Goal: Obtain resource: Obtain resource

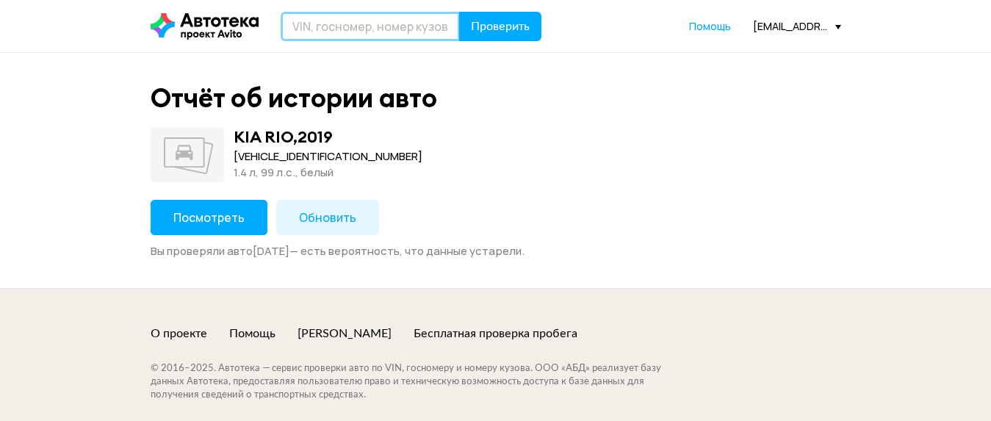
click at [380, 33] on input "text" at bounding box center [370, 26] width 179 height 29
type input "Н474ТМ46"
click at [459, 12] on button "Проверить" at bounding box center [500, 26] width 82 height 29
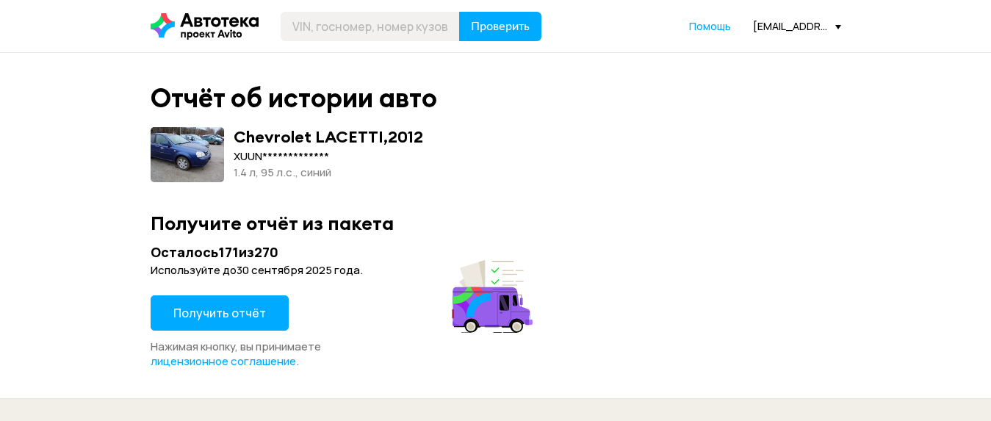
click at [205, 303] on button "Получить отчёт" at bounding box center [220, 312] width 138 height 35
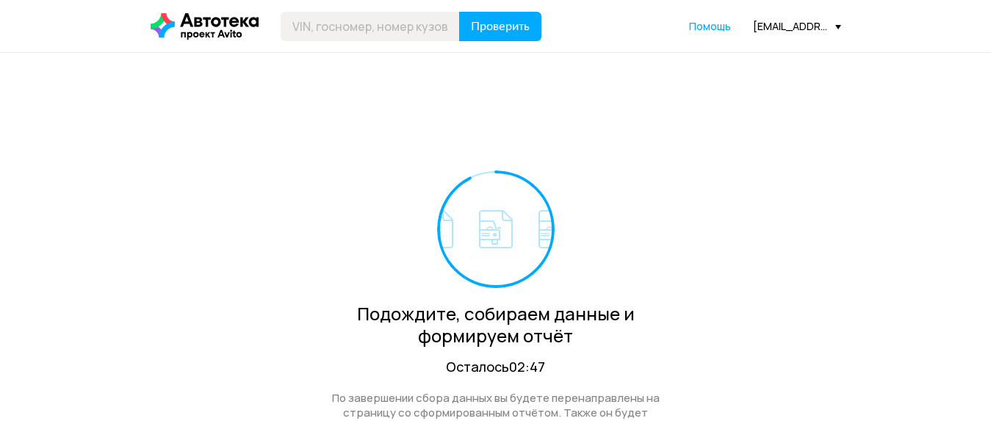
click at [772, 24] on div "[EMAIL_ADDRESS][DOMAIN_NAME]" at bounding box center [797, 26] width 88 height 14
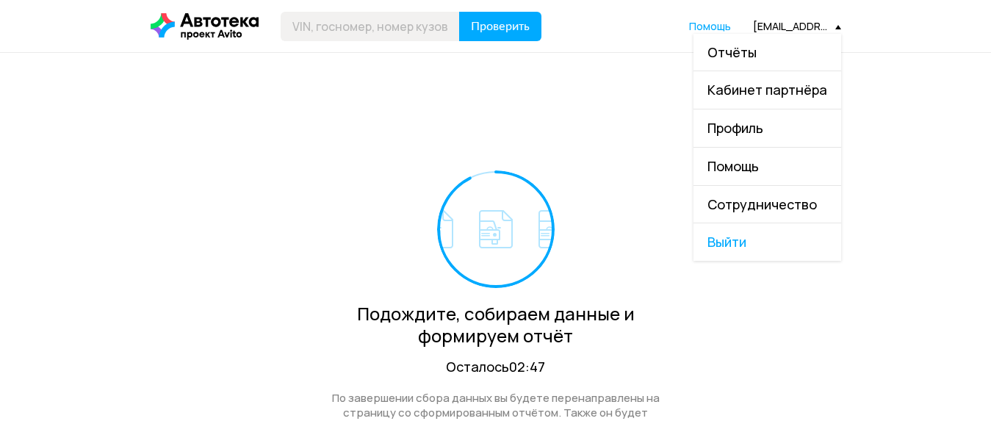
click at [757, 56] on span "Отчёты" at bounding box center [731, 52] width 49 height 18
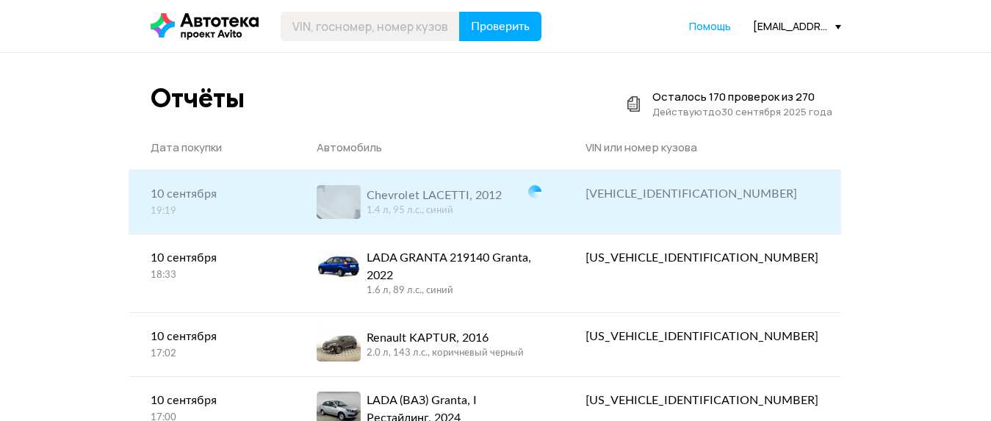
click at [790, 194] on div "XUUNF197JCC009969" at bounding box center [701, 194] width 233 height 18
copy div "XUUNF197JCC009969"
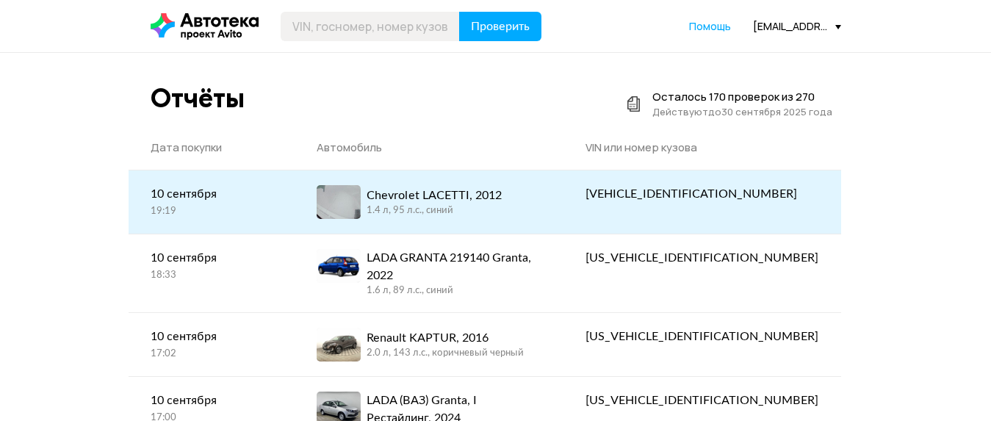
click at [464, 190] on div "Chevrolet LACETTI, 2012" at bounding box center [434, 196] width 135 height 18
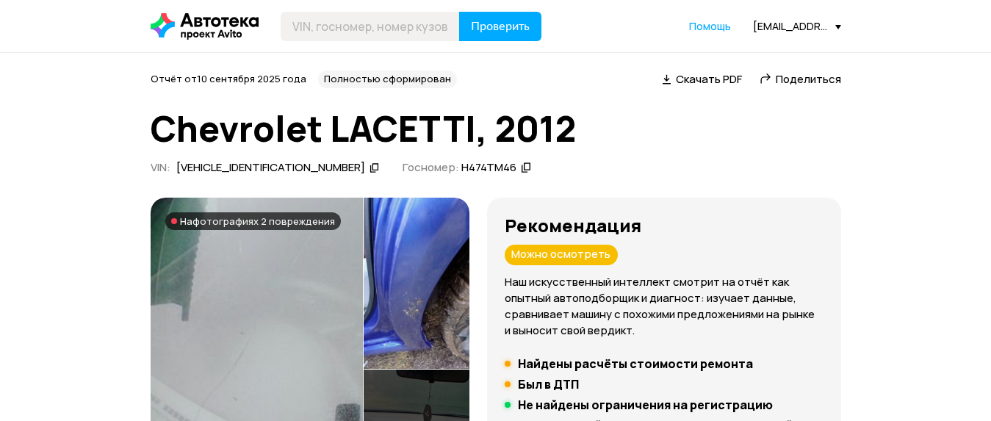
click at [676, 76] on span "Скачать PDF" at bounding box center [709, 78] width 66 height 15
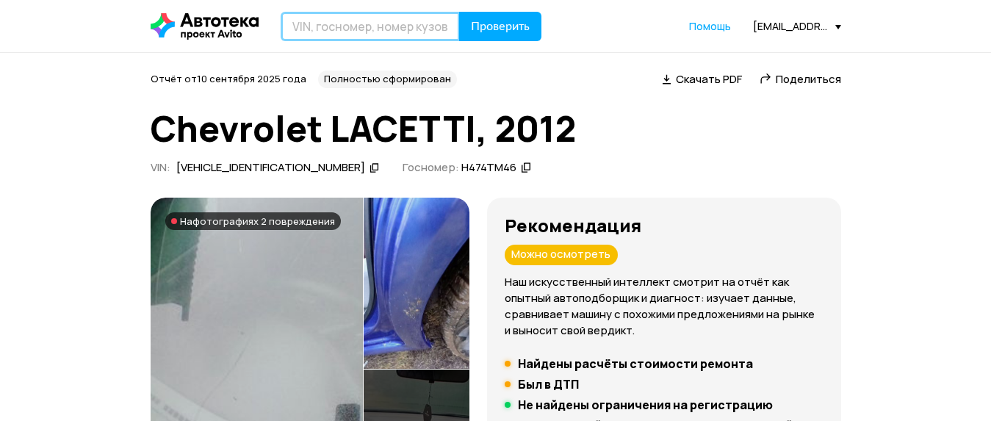
click at [353, 23] on input "text" at bounding box center [370, 26] width 179 height 29
paste input "XWEPH81CDK0000640"
type input "XWEPH81CDK0000640"
click at [459, 12] on button "Проверить" at bounding box center [500, 26] width 82 height 29
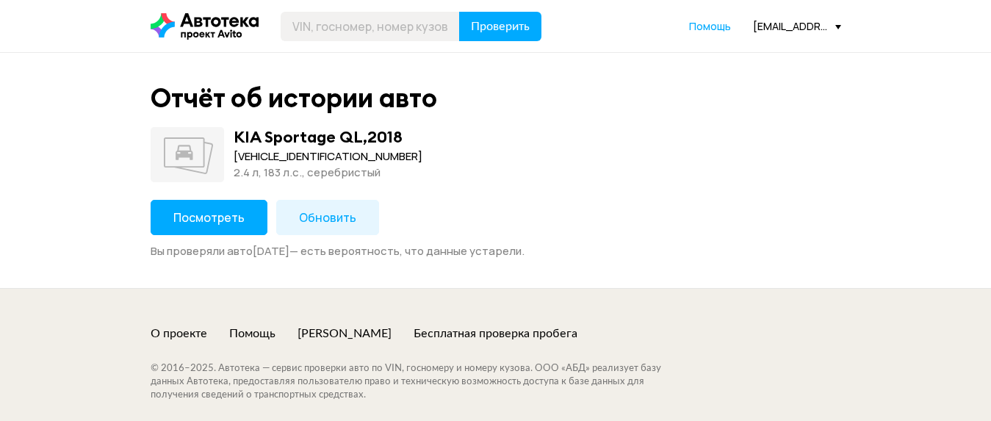
click at [239, 216] on span "Посмотреть" at bounding box center [208, 217] width 71 height 16
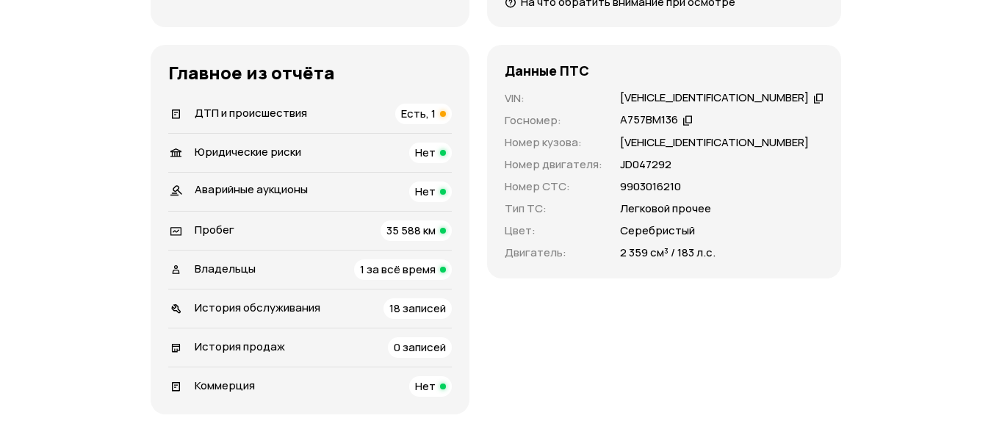
scroll to position [735, 0]
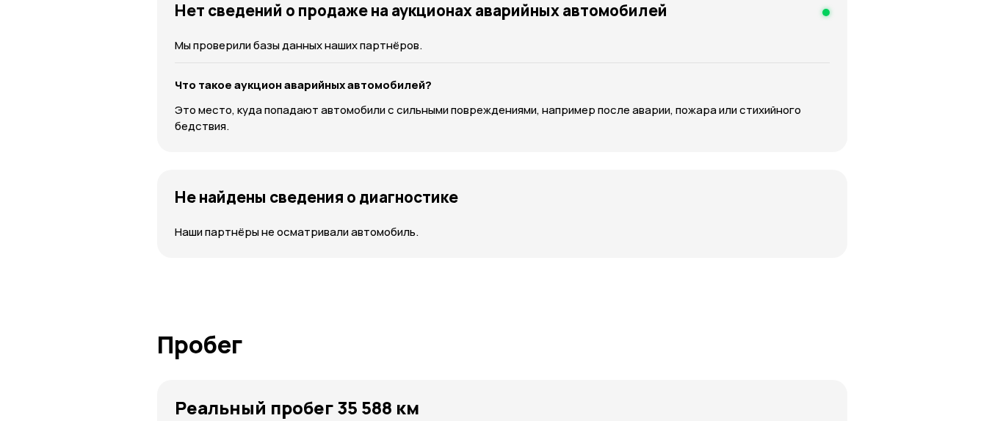
scroll to position [2257, 0]
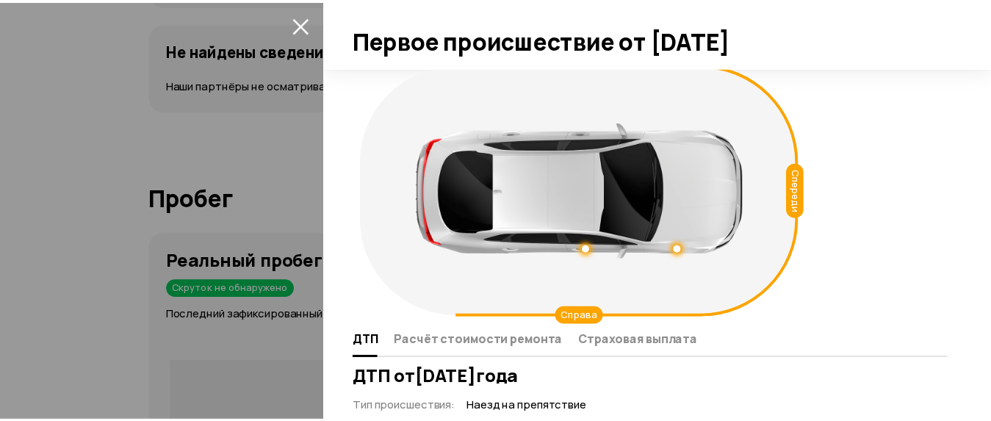
scroll to position [335, 0]
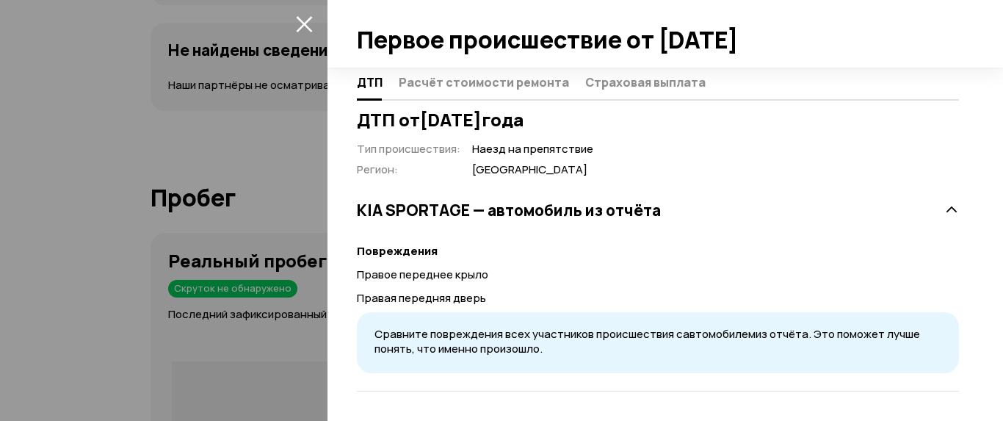
click at [23, 151] on div at bounding box center [501, 210] width 1003 height 421
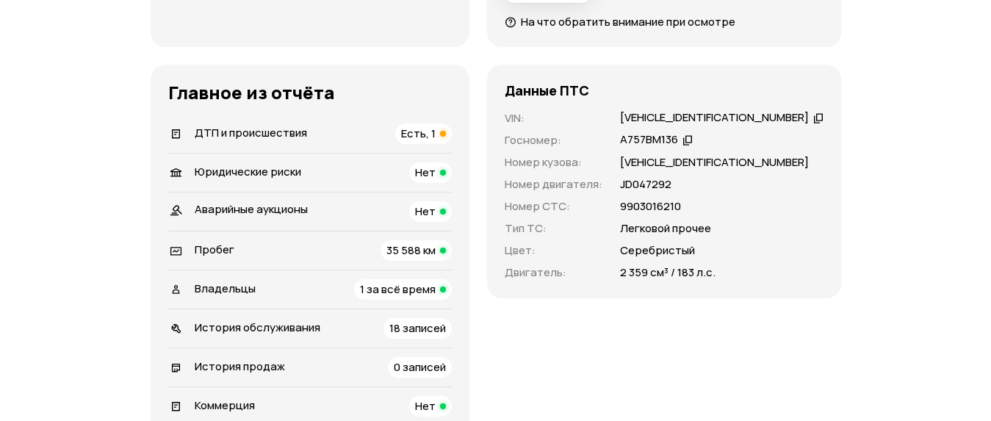
scroll to position [0, 0]
